Goal: Task Accomplishment & Management: Use online tool/utility

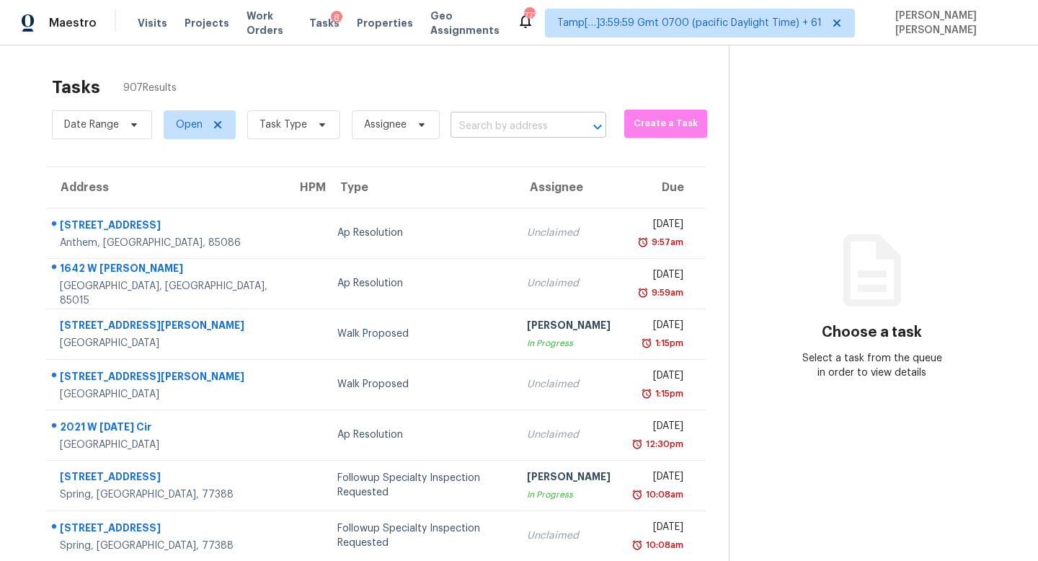
click at [499, 135] on input "text" at bounding box center [508, 126] width 115 height 22
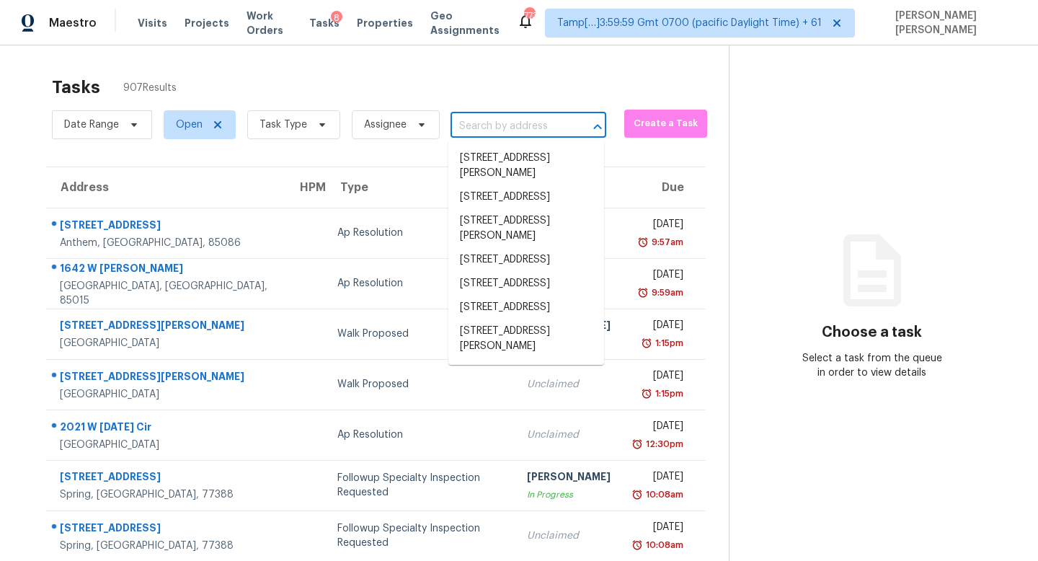
paste input "[STREET_ADDRESS]"
type input "[STREET_ADDRESS]"
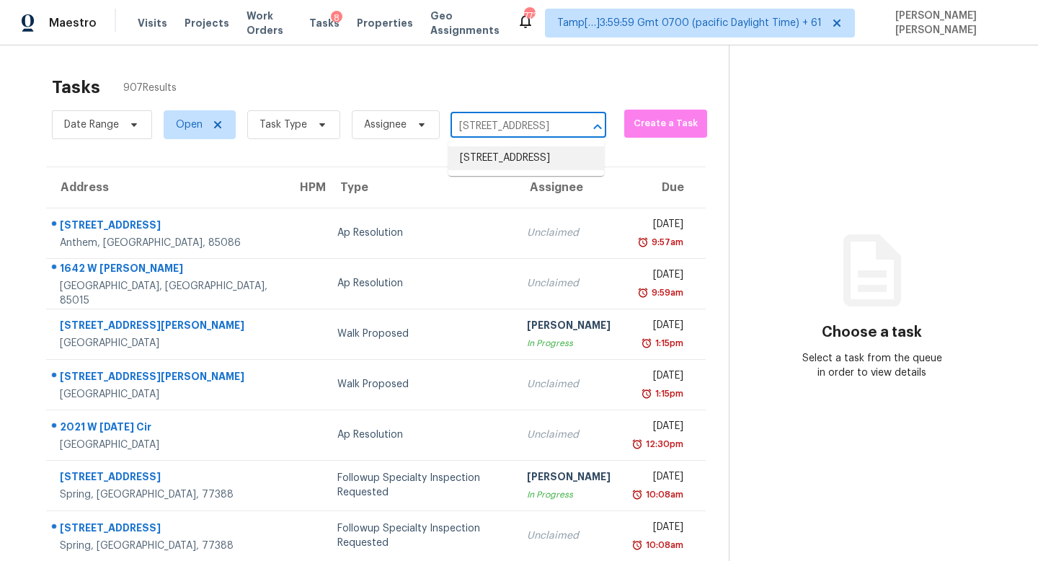
click at [521, 158] on li "[STREET_ADDRESS]" at bounding box center [526, 158] width 156 height 24
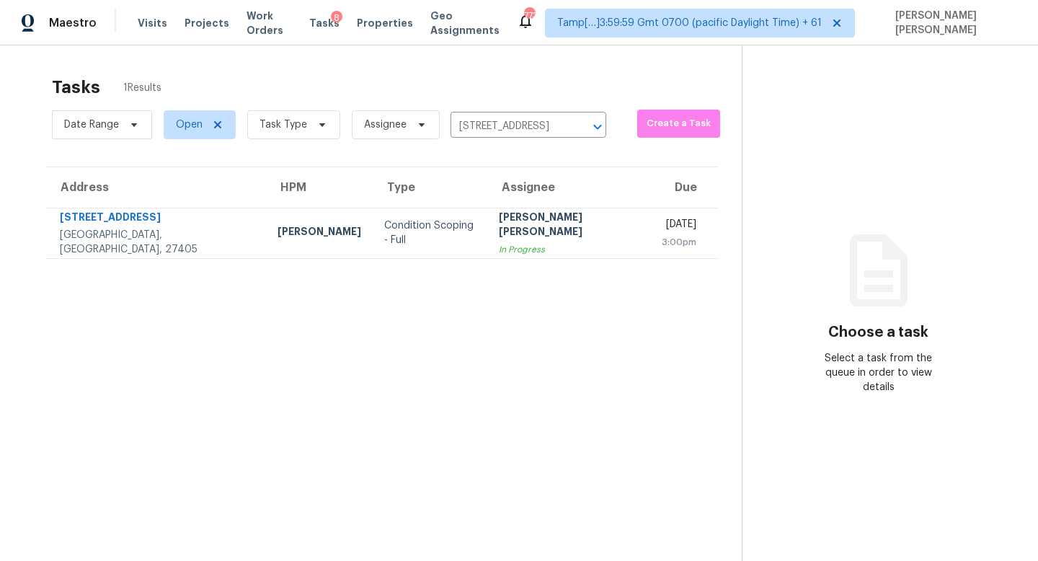
click at [463, 272] on section "Tasks 1 Results Date Range Open Task Type Assignee [STREET_ADDRESS] ​ Create a …" at bounding box center [382, 337] width 719 height 538
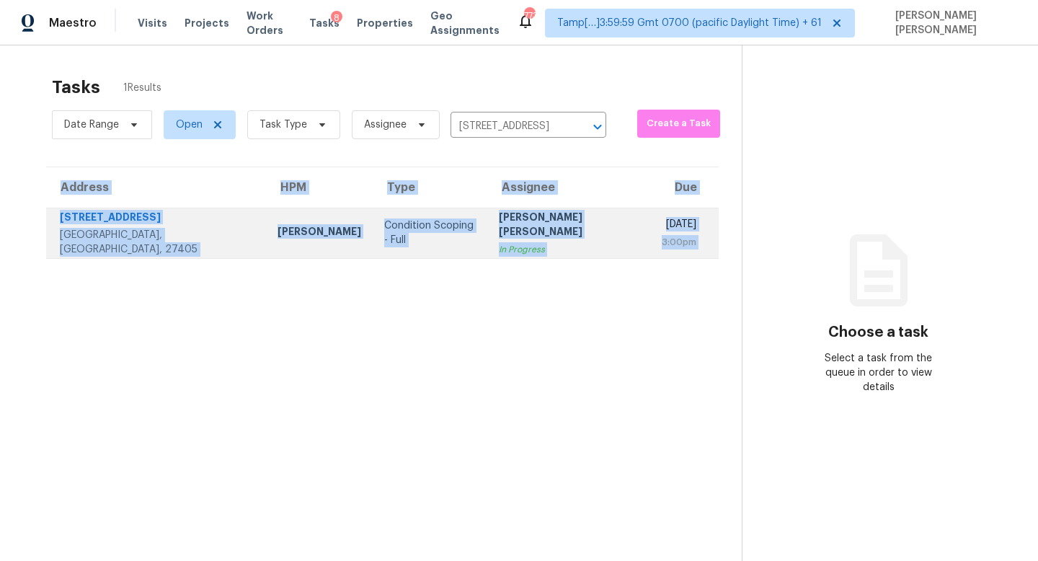
click at [531, 241] on td "[PERSON_NAME] [PERSON_NAME] In Progress" at bounding box center [568, 233] width 163 height 50
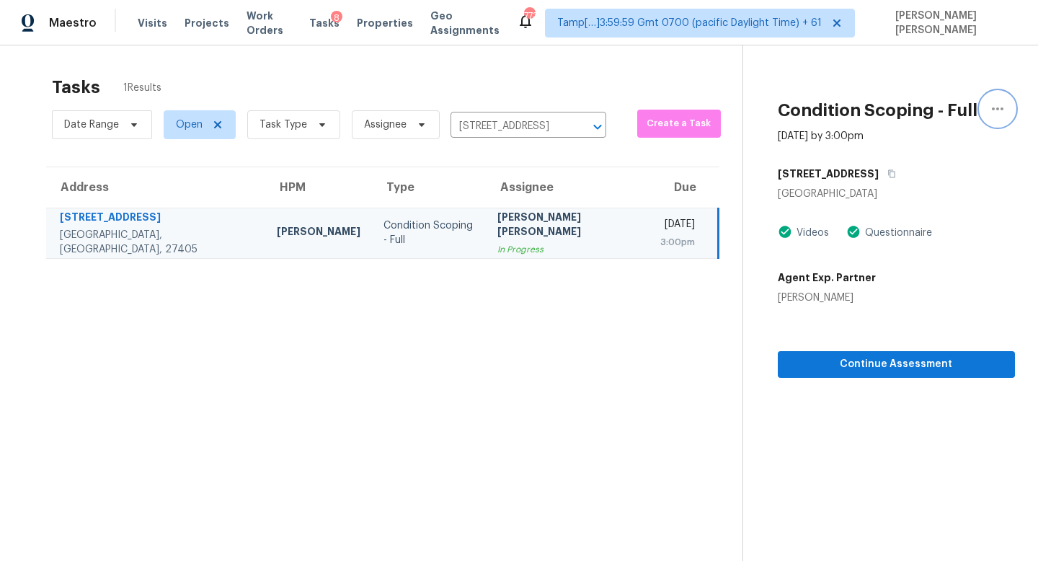
click at [991, 105] on icon "button" at bounding box center [997, 108] width 17 height 17
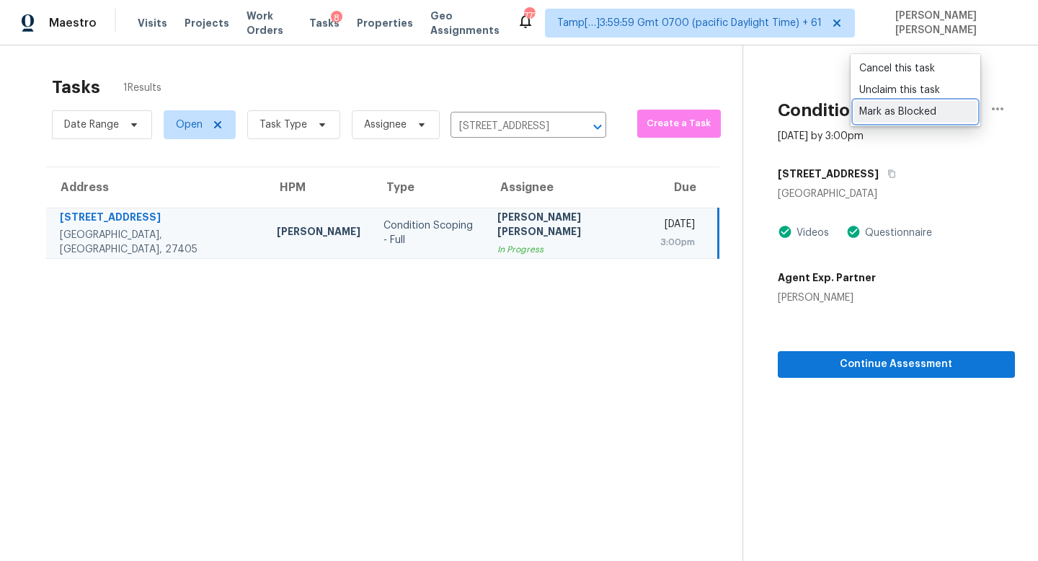
click at [910, 112] on div "Mark as Blocked" at bounding box center [915, 112] width 112 height 14
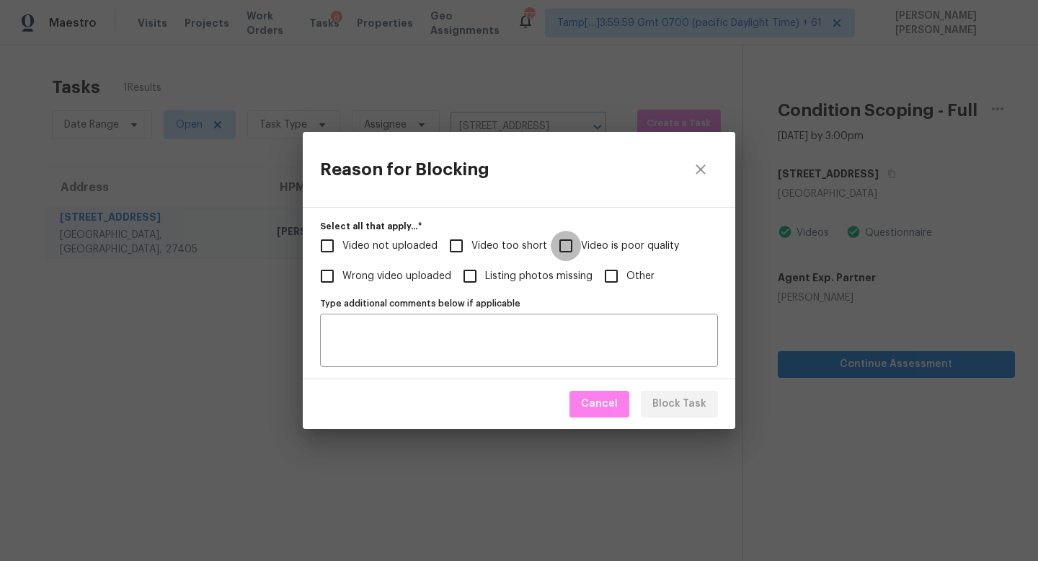
click at [574, 236] on input "Video is poor quality" at bounding box center [566, 246] width 30 height 30
checkbox input "true"
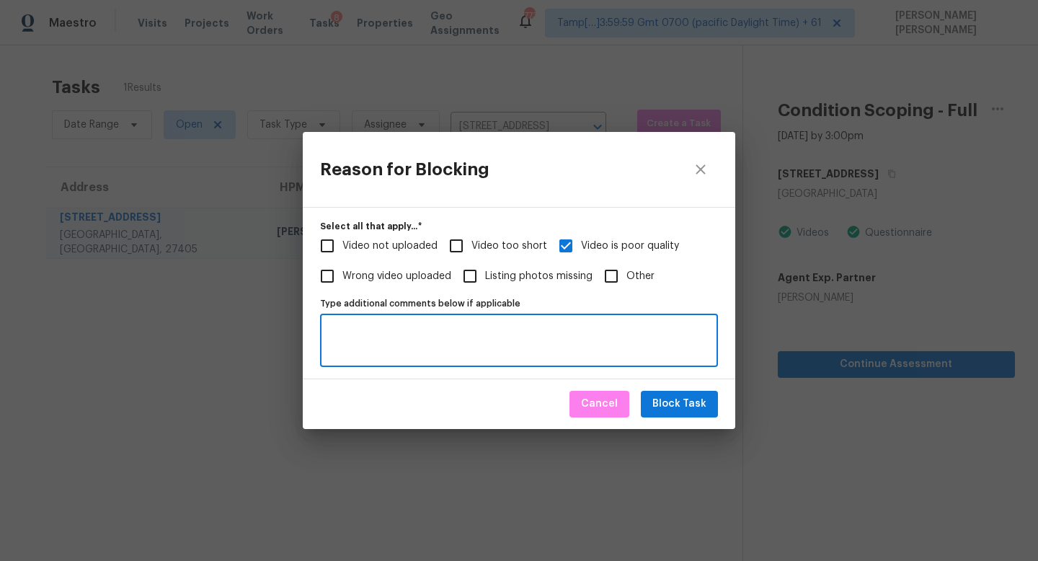
click at [428, 334] on textarea "Type additional comments below if applicable" at bounding box center [519, 340] width 381 height 30
type textarea "E"
click at [559, 250] on input "Video is poor quality" at bounding box center [566, 246] width 30 height 30
checkbox input "false"
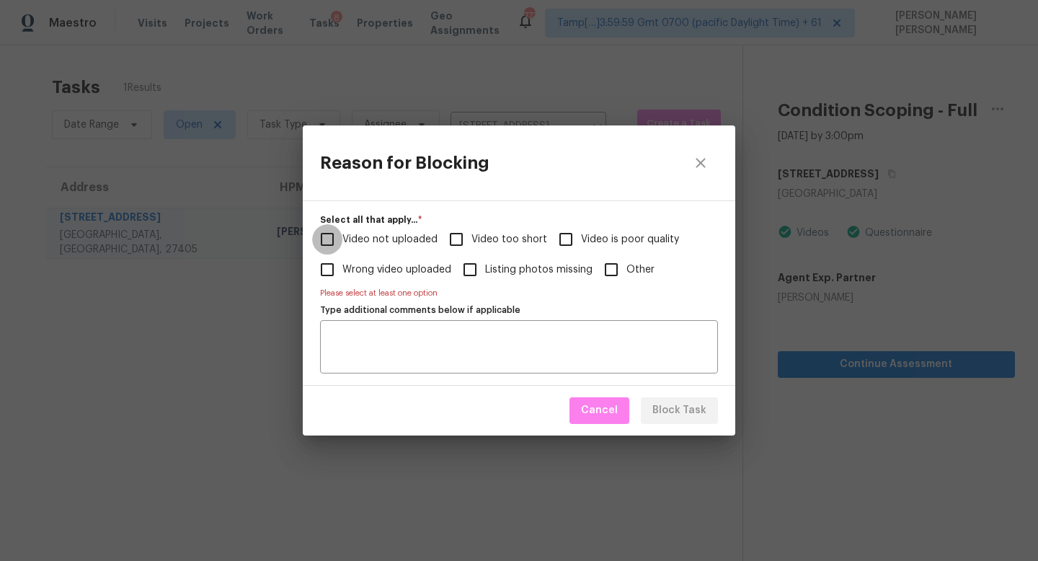
click at [334, 237] on input "Video not uploaded" at bounding box center [327, 239] width 30 height 30
checkbox input "true"
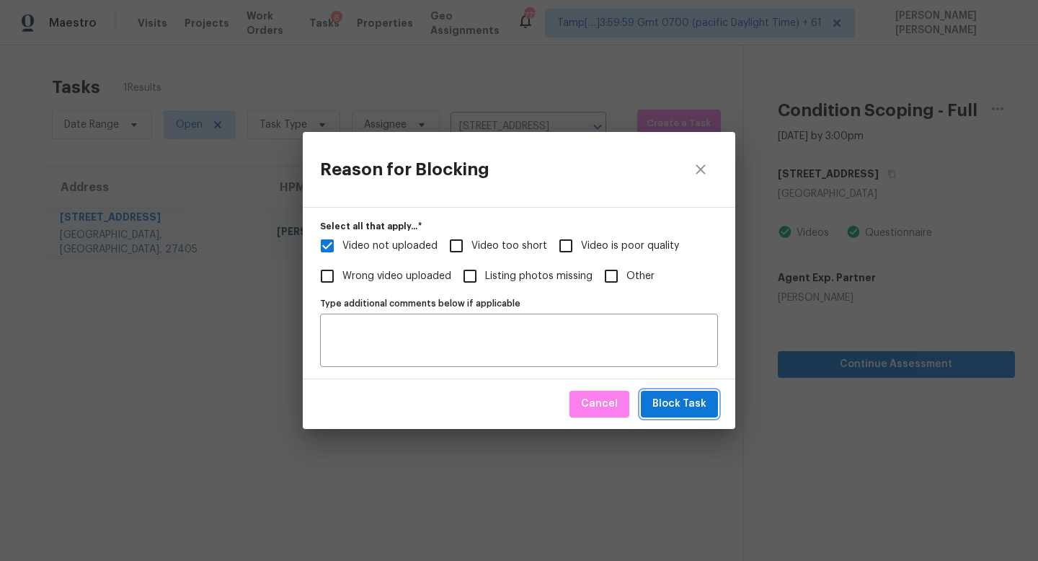
click at [680, 398] on span "Block Task" at bounding box center [679, 404] width 54 height 18
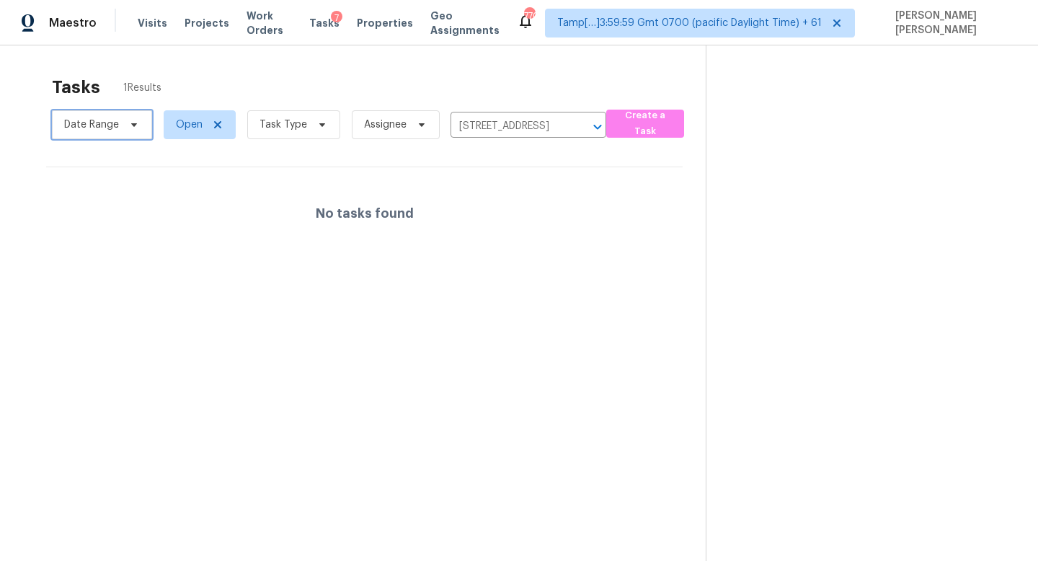
click at [130, 117] on span "Date Range" at bounding box center [102, 124] width 100 height 29
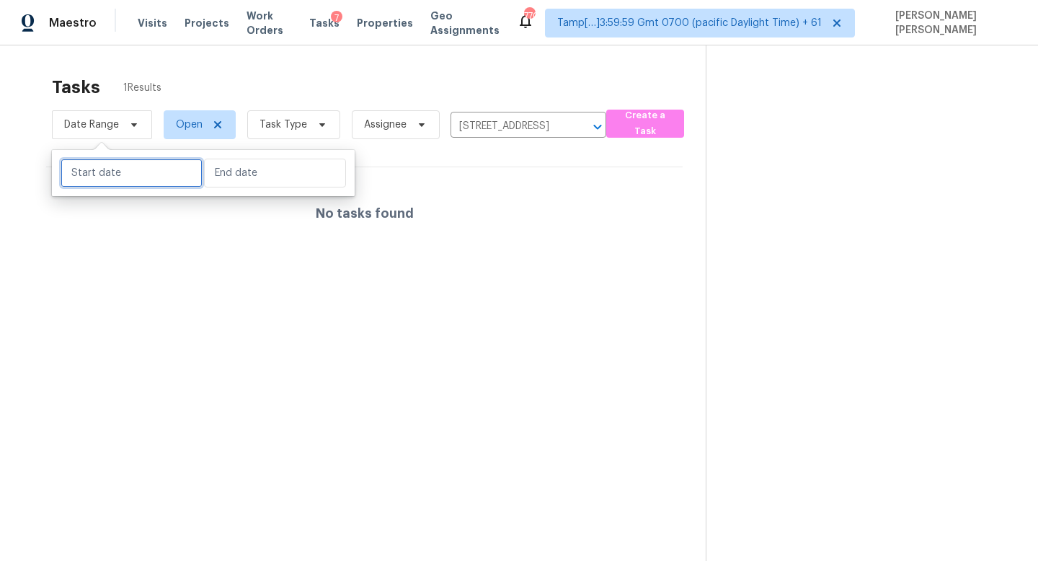
click at [123, 169] on input "text" at bounding box center [132, 173] width 142 height 29
select select "7"
select select "2025"
select select "8"
select select "2025"
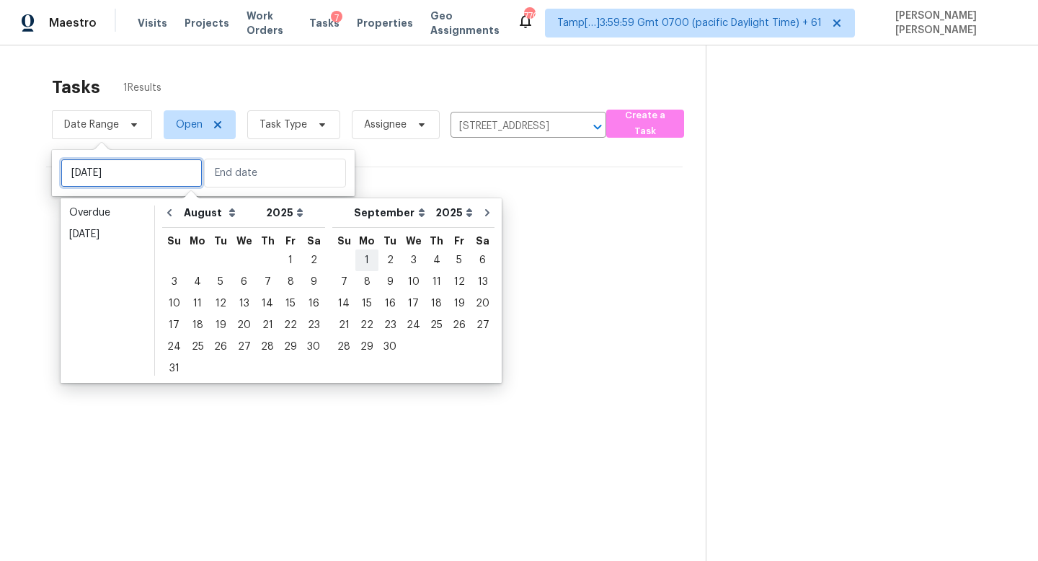
type input "[DATE]"
click at [191, 323] on div "18" at bounding box center [197, 325] width 23 height 20
type input "[DATE]"
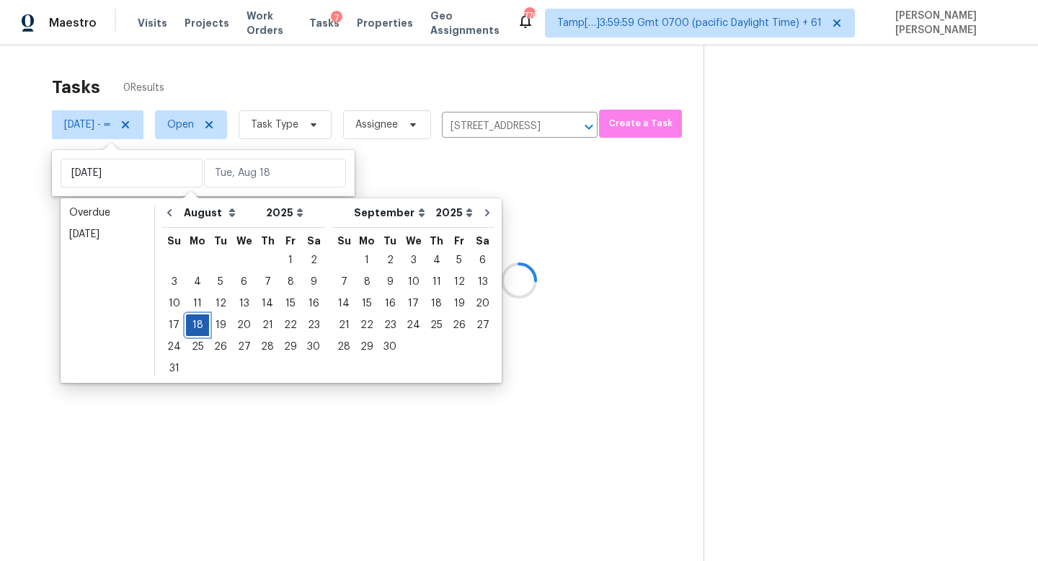
click at [191, 323] on div "18" at bounding box center [197, 325] width 23 height 20
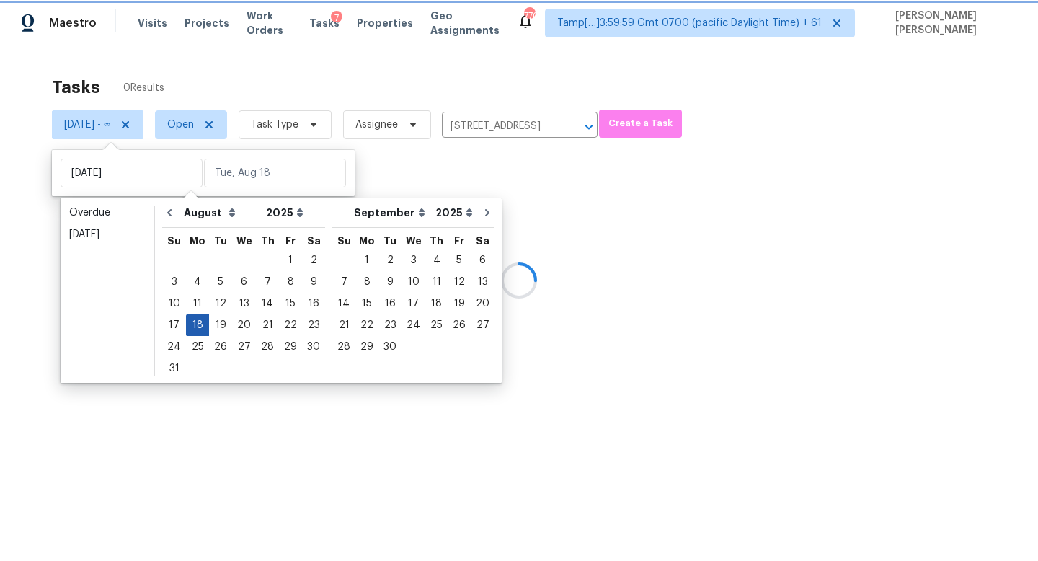
type input "[DATE]"
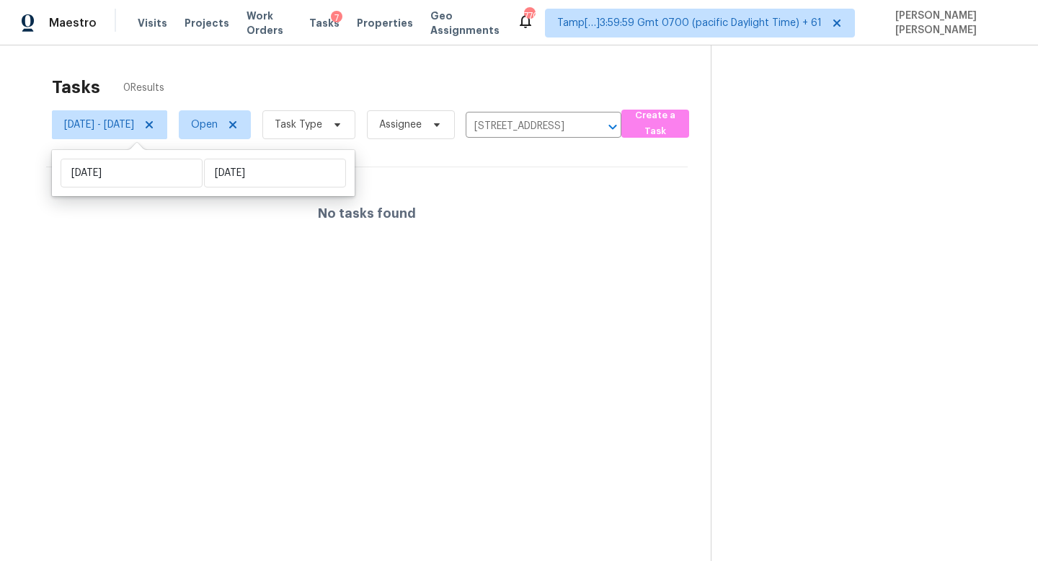
click at [284, 97] on div "Tasks 0 Results" at bounding box center [381, 86] width 659 height 37
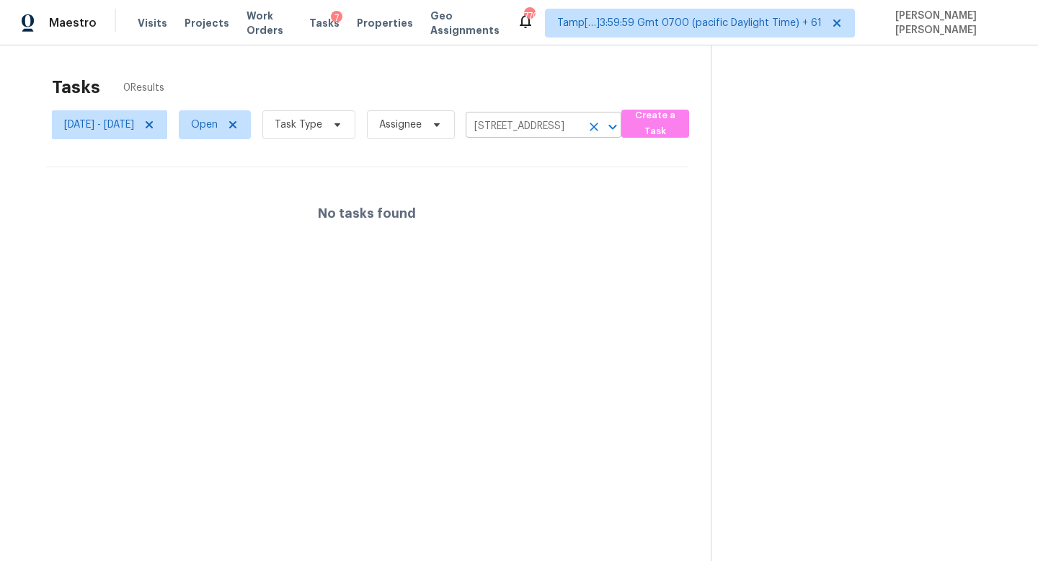
click at [601, 129] on icon "Clear" at bounding box center [594, 127] width 14 height 14
click at [270, 67] on div at bounding box center [519, 280] width 1038 height 561
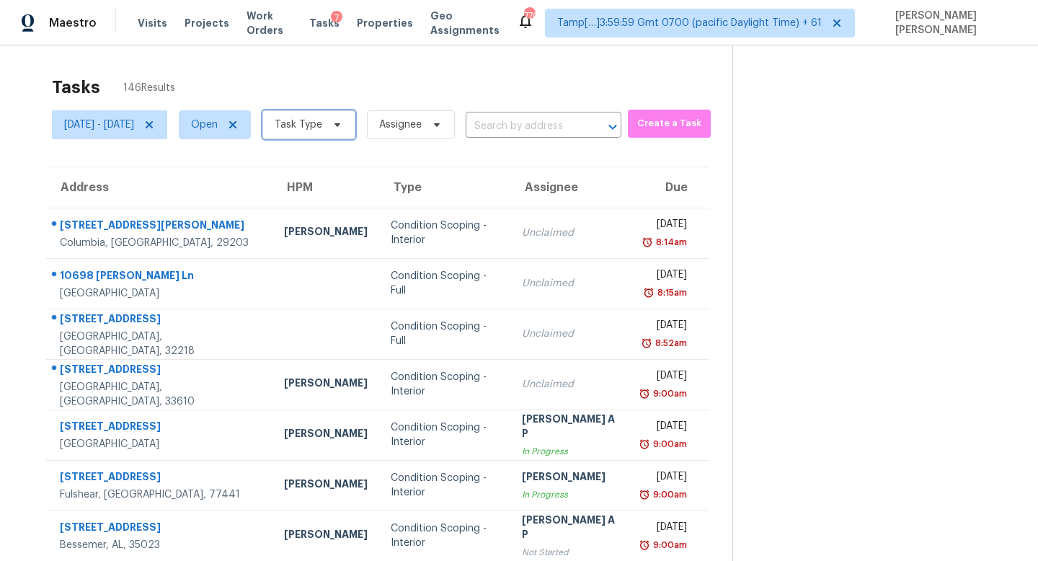
click at [343, 120] on span at bounding box center [335, 125] width 16 height 12
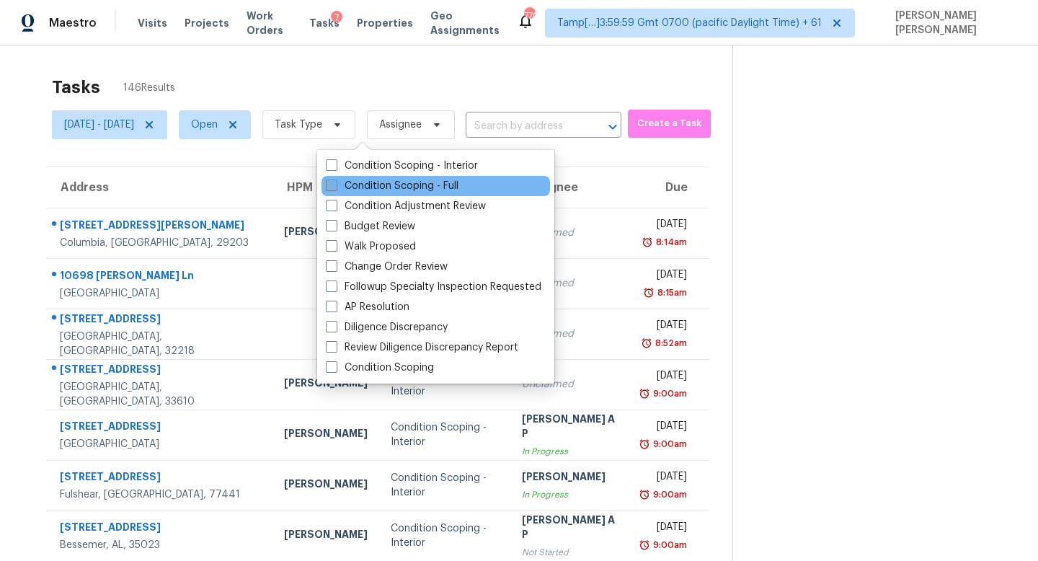
click at [389, 180] on label "Condition Scoping - Full" at bounding box center [392, 186] width 133 height 14
click at [335, 180] on input "Condition Scoping - Full" at bounding box center [330, 183] width 9 height 9
checkbox input "true"
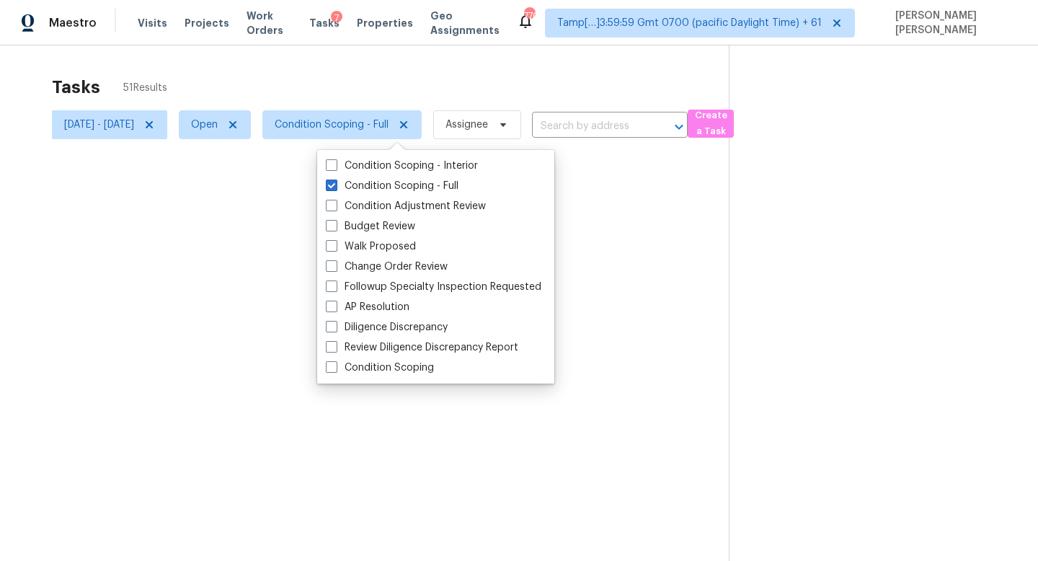
click at [472, 71] on div at bounding box center [519, 280] width 1038 height 561
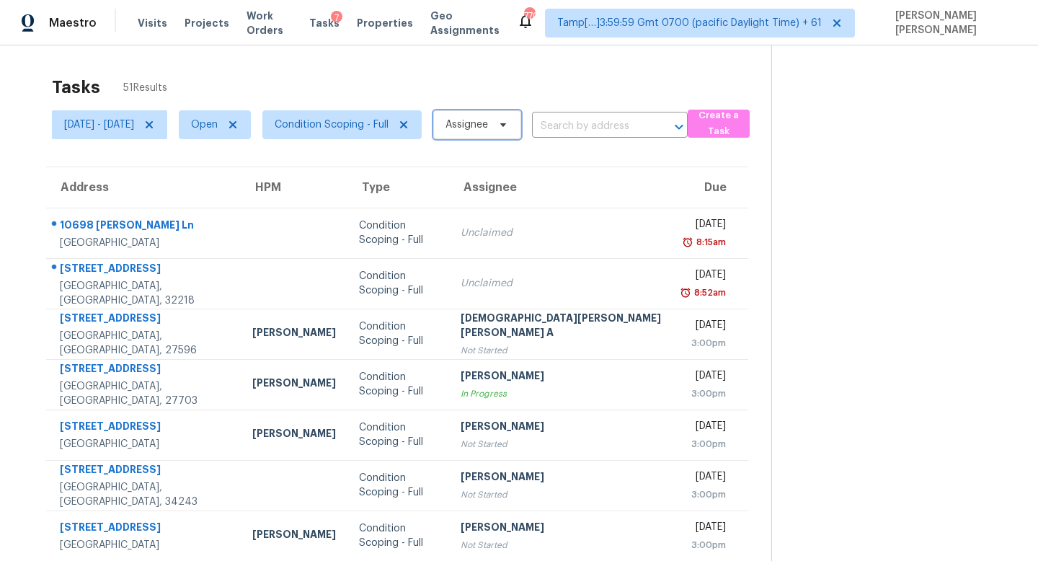
click at [488, 123] on span "Assignee" at bounding box center [466, 124] width 43 height 14
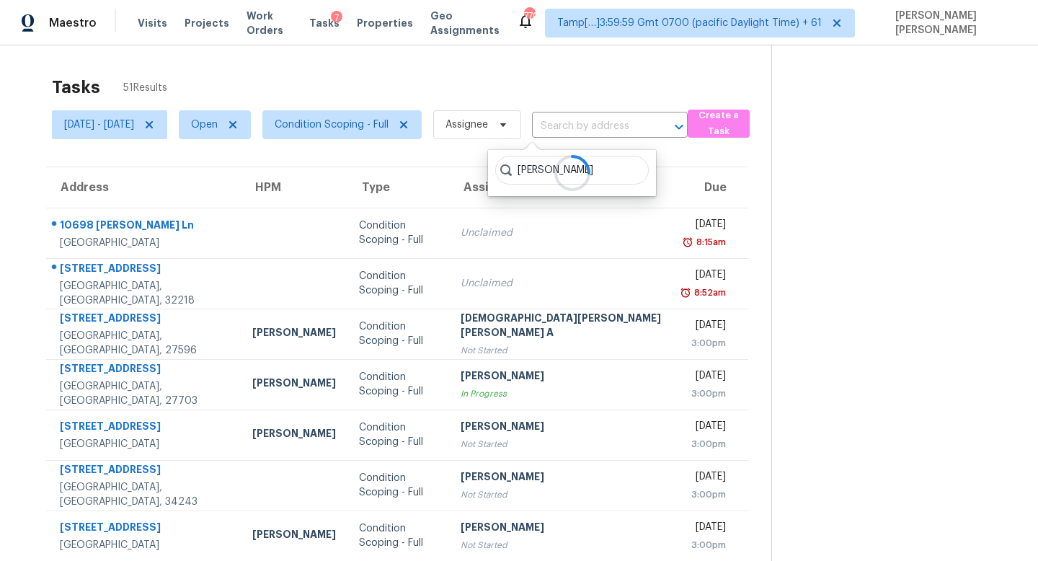
type input "[PERSON_NAME]"
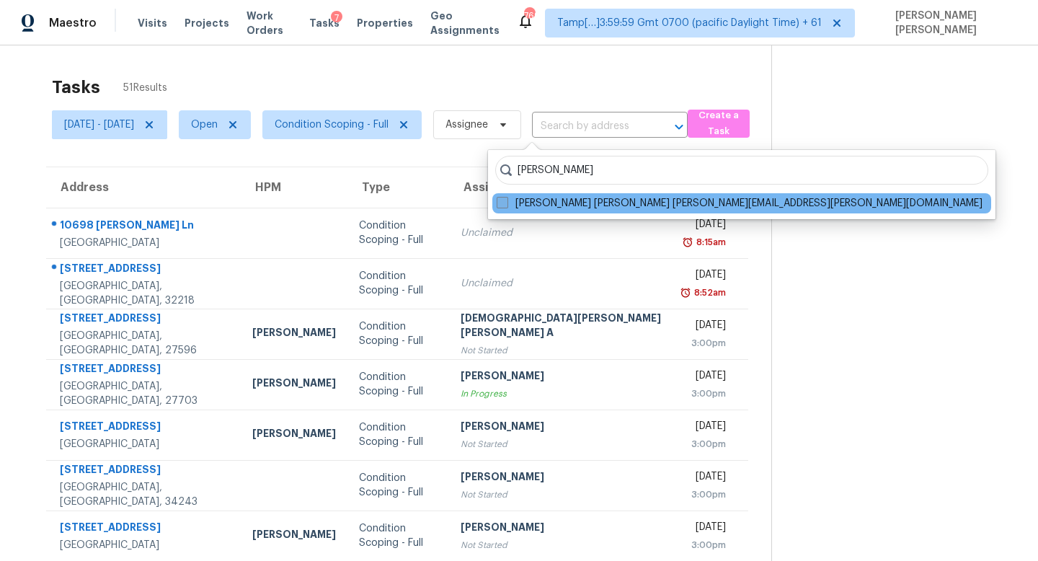
click at [501, 200] on span at bounding box center [503, 203] width 12 height 12
click at [501, 200] on input "[PERSON_NAME] [PERSON_NAME] [PERSON_NAME][EMAIL_ADDRESS][PERSON_NAME][DOMAIN_NA…" at bounding box center [501, 200] width 9 height 9
checkbox input "true"
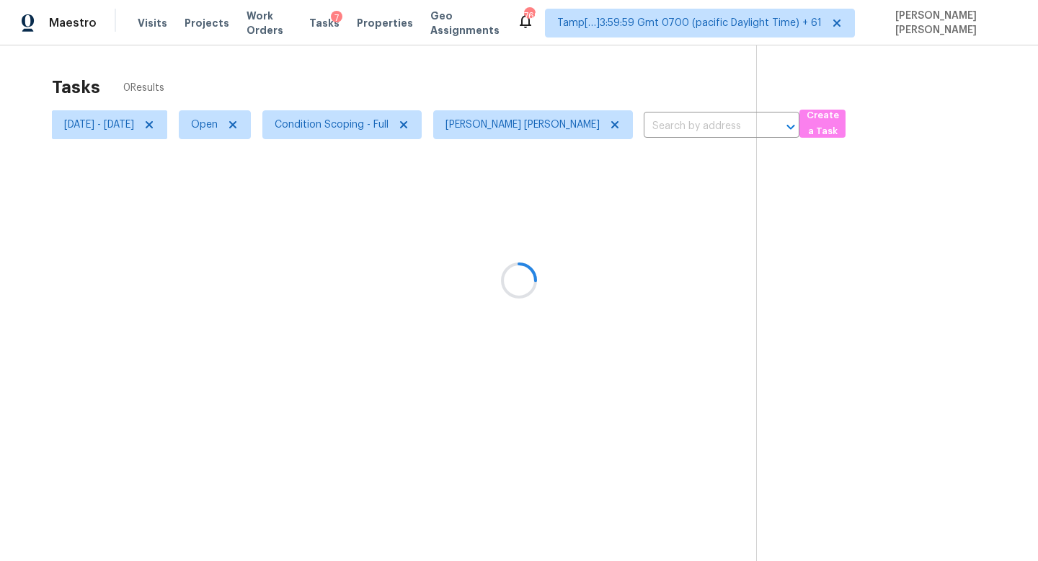
click at [500, 79] on div at bounding box center [519, 280] width 1038 height 561
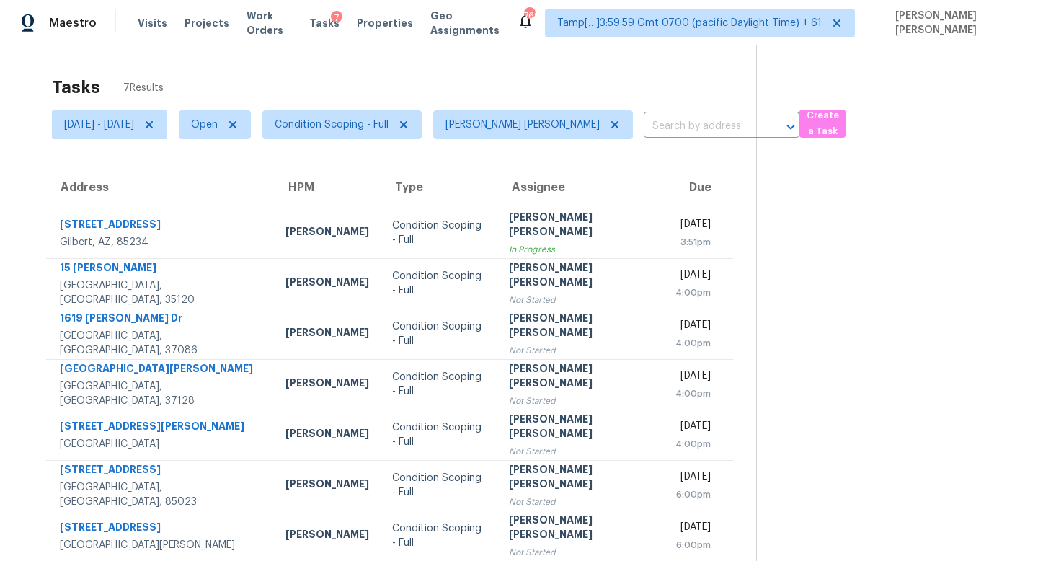
scroll to position [45, 0]
